Goal: Task Accomplishment & Management: Manage account settings

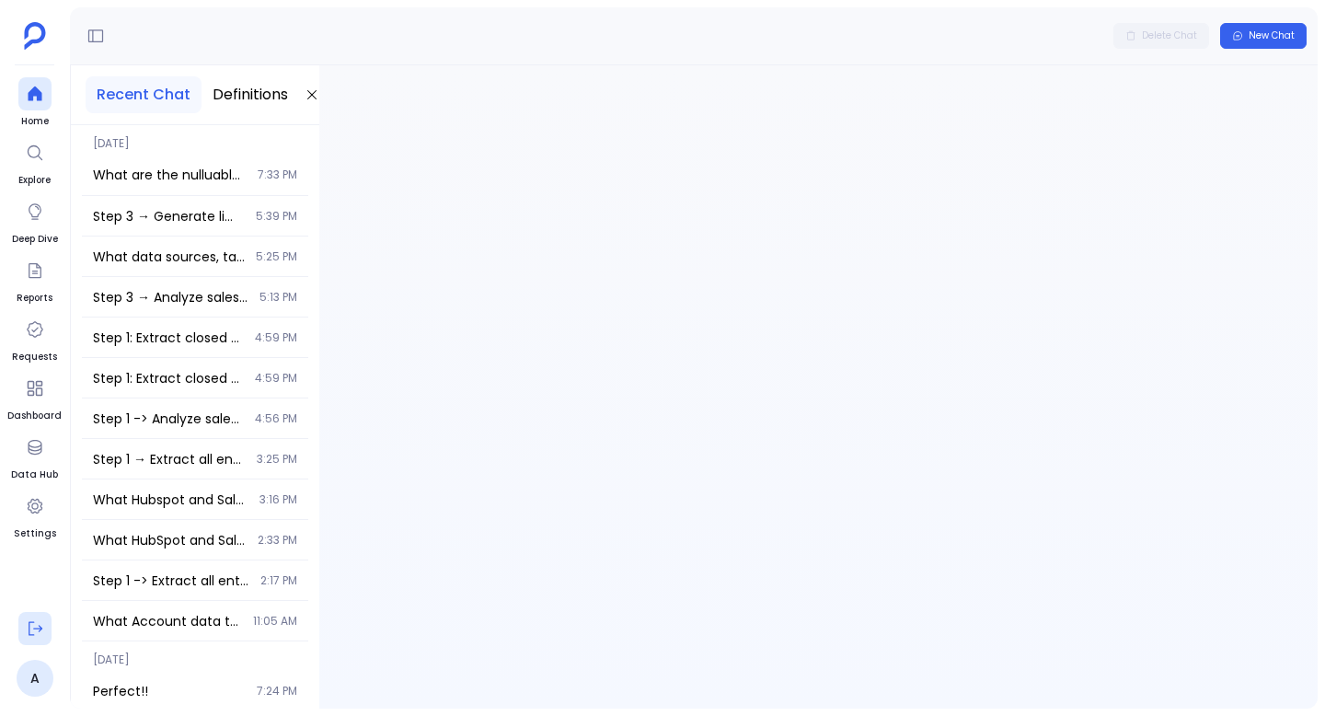
click at [39, 630] on icon at bounding box center [35, 628] width 18 height 18
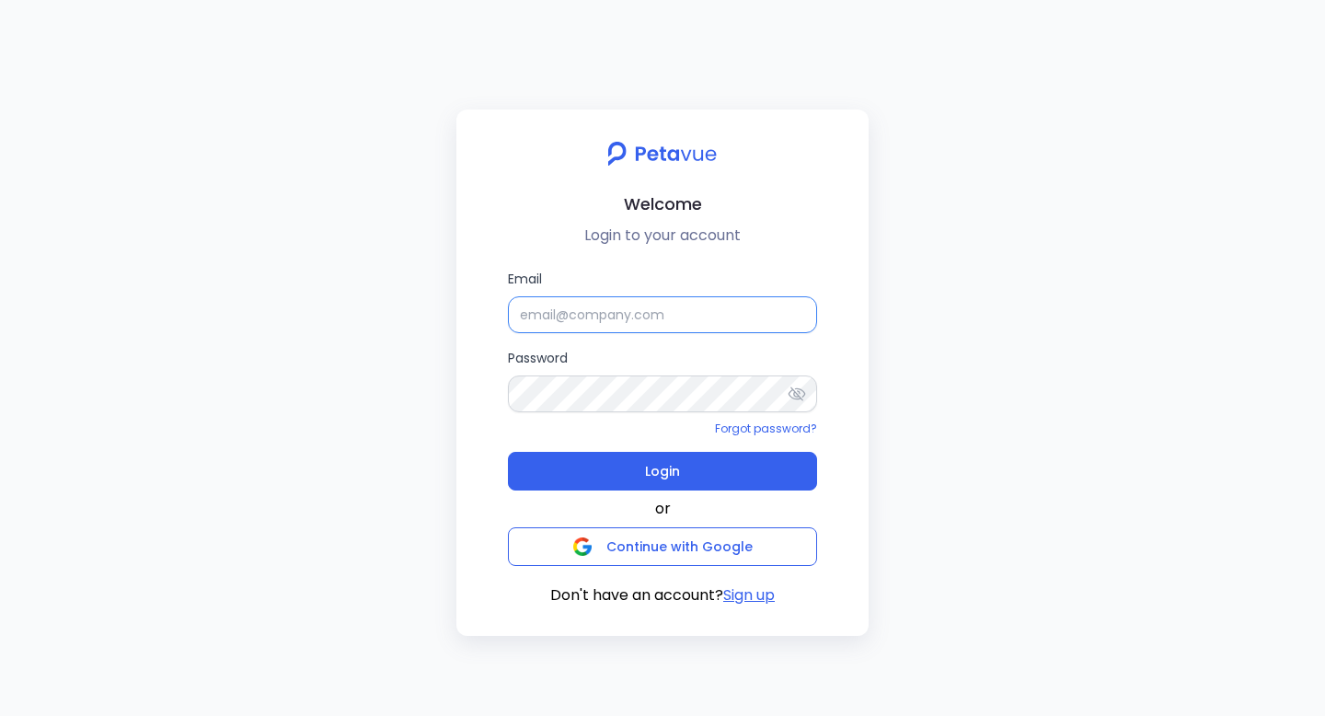
type input "[EMAIL_ADDRESS][DOMAIN_NAME]"
click at [595, 306] on input "[EMAIL_ADDRESS][DOMAIN_NAME]" at bounding box center [662, 314] width 309 height 37
click at [608, 320] on input "Email" at bounding box center [662, 314] width 309 height 37
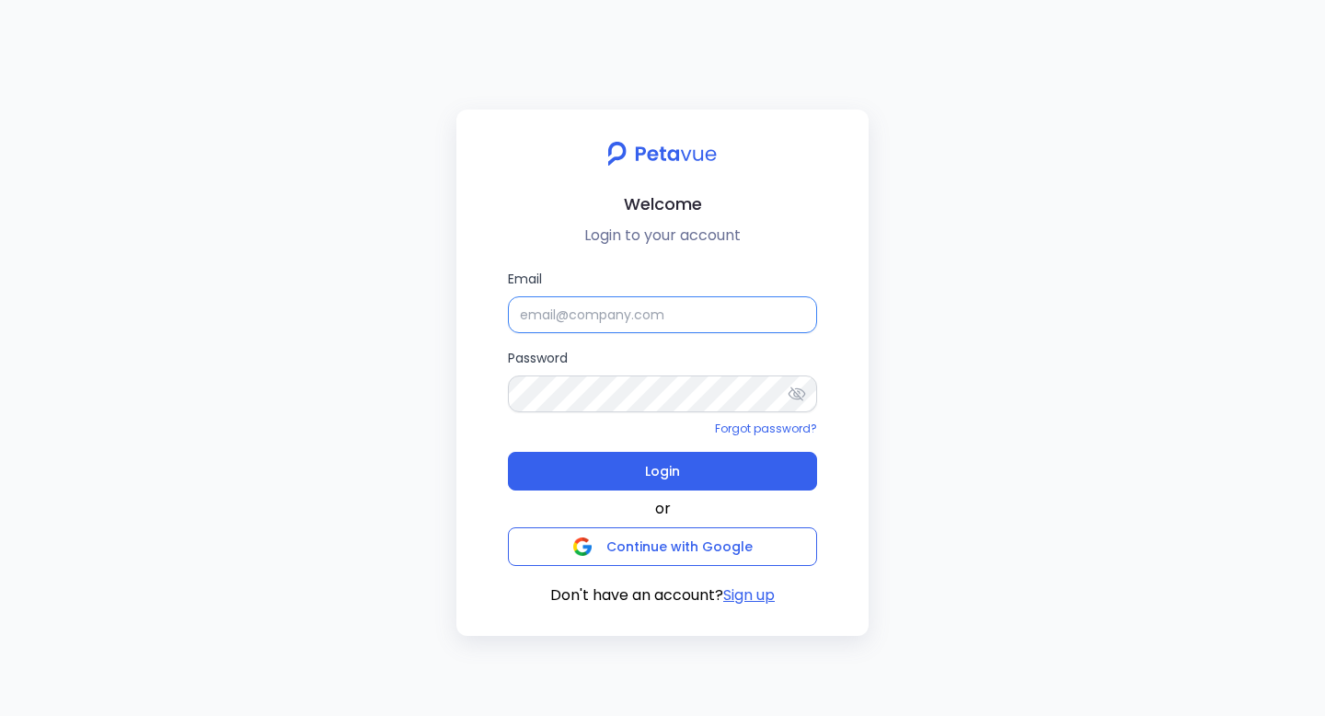
click at [608, 320] on input "Email" at bounding box center [662, 314] width 309 height 37
click at [587, 319] on input "Email" at bounding box center [662, 314] width 309 height 37
paste input "[EMAIL_ADDRESS][DOMAIN_NAME]"
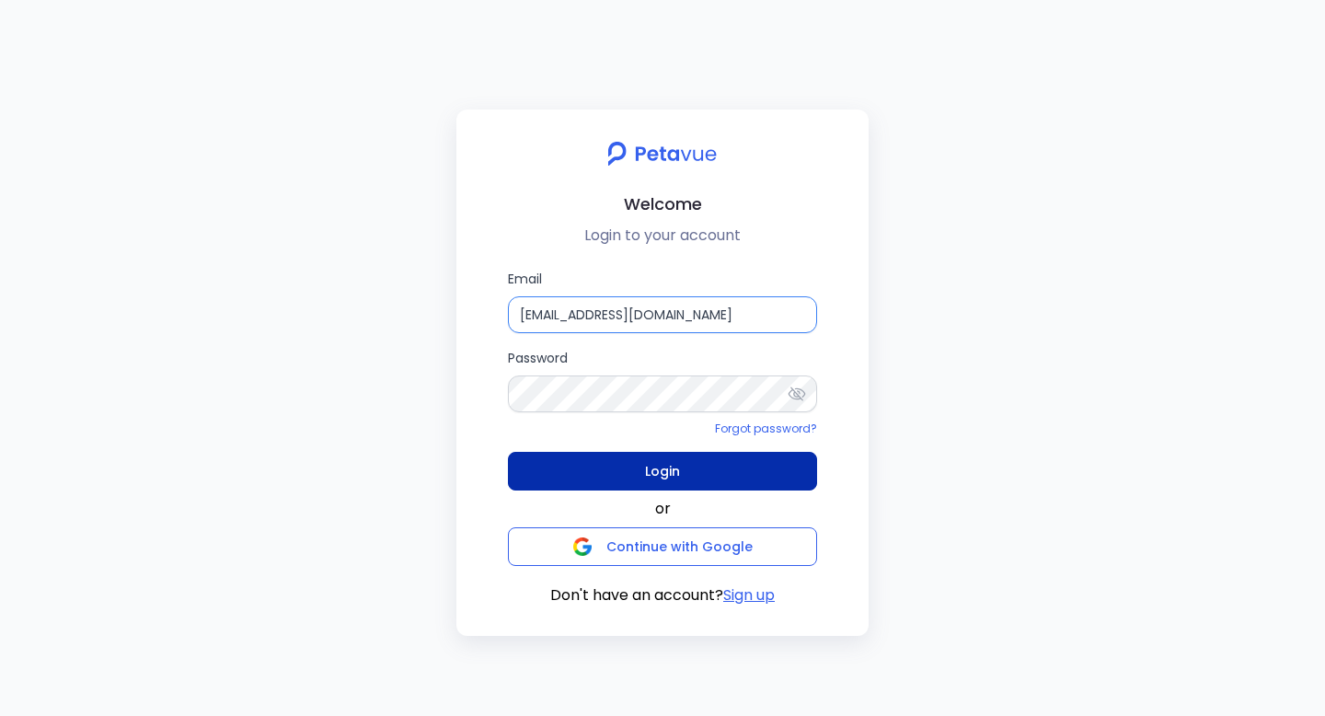
type input "[EMAIL_ADDRESS][DOMAIN_NAME]"
click at [669, 472] on span "Login" at bounding box center [662, 471] width 35 height 26
